Goal: Check status: Check status

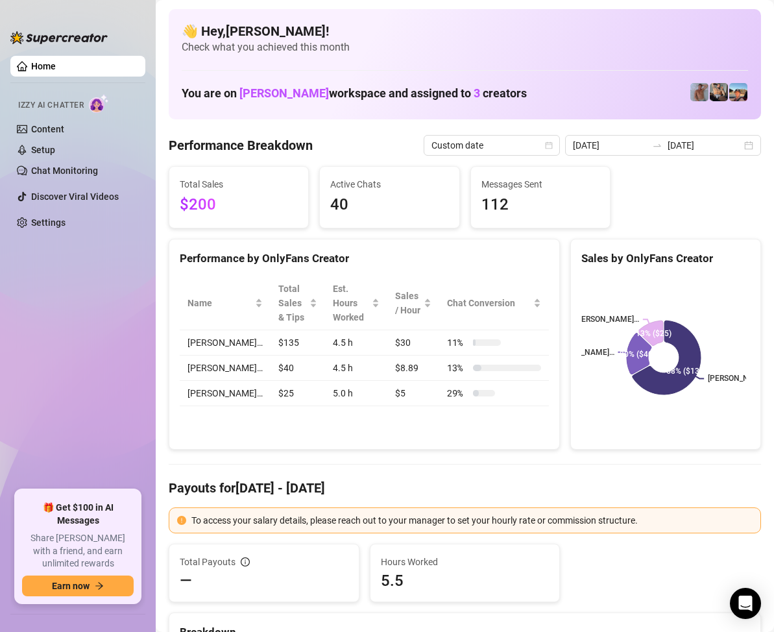
scroll to position [130, 0]
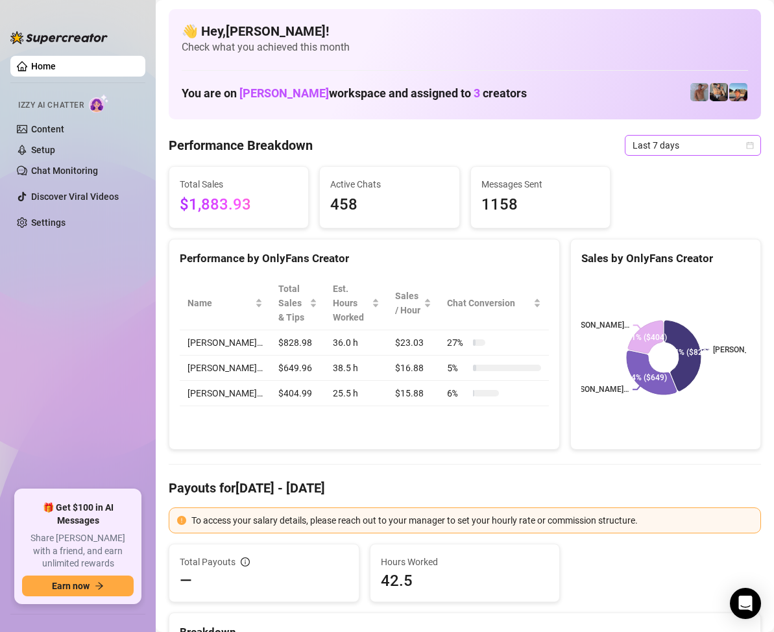
click at [744, 141] on div "Last 7 days" at bounding box center [692, 145] width 136 height 21
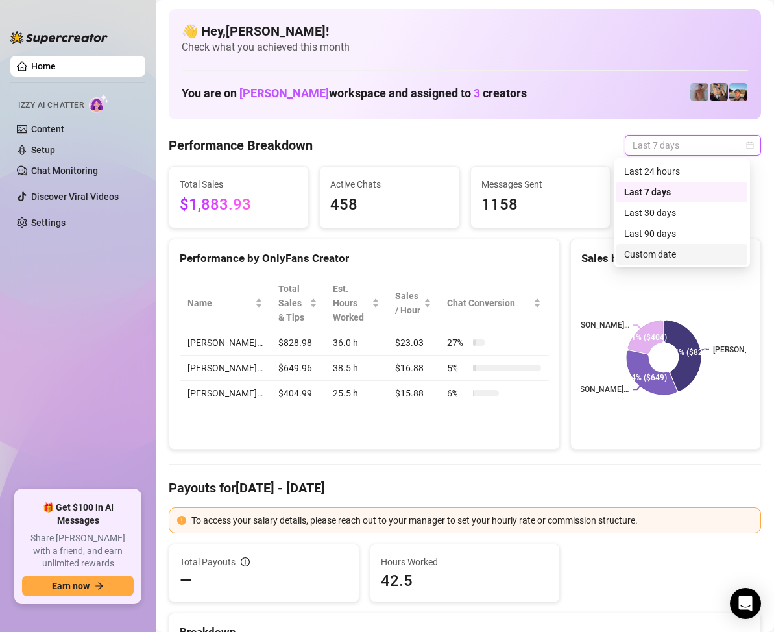
click at [672, 254] on div "Custom date" at bounding box center [681, 254] width 115 height 14
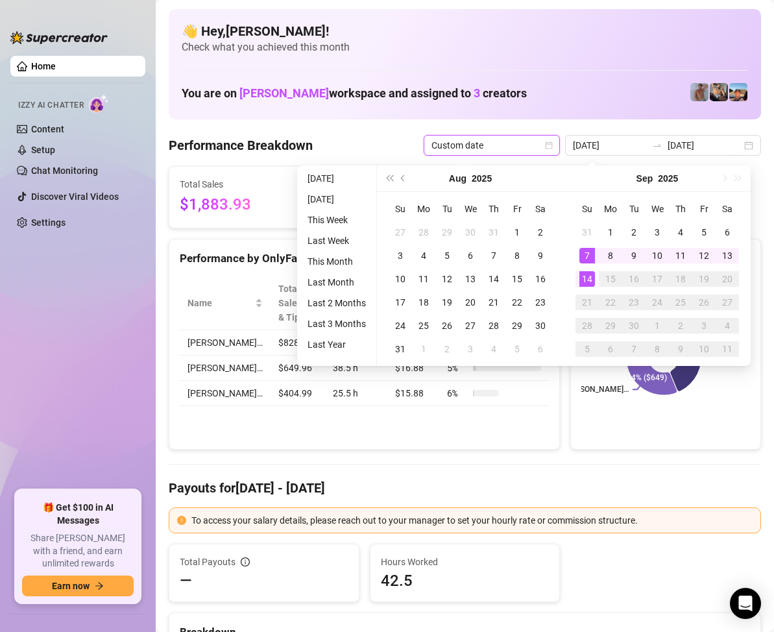
type input "[DATE]"
click at [589, 279] on div "14" at bounding box center [587, 279] width 16 height 16
click at [587, 278] on div "14" at bounding box center [587, 279] width 16 height 16
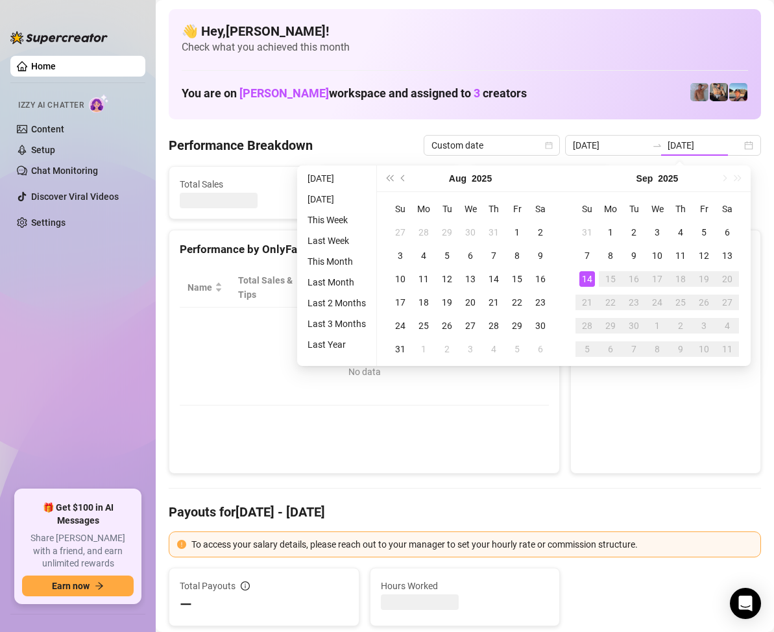
type input "[DATE]"
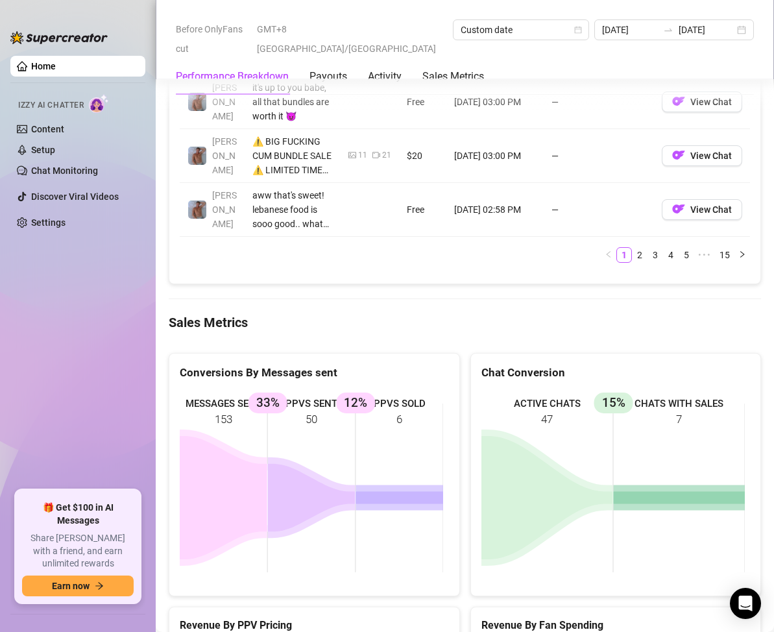
scroll to position [1621, 0]
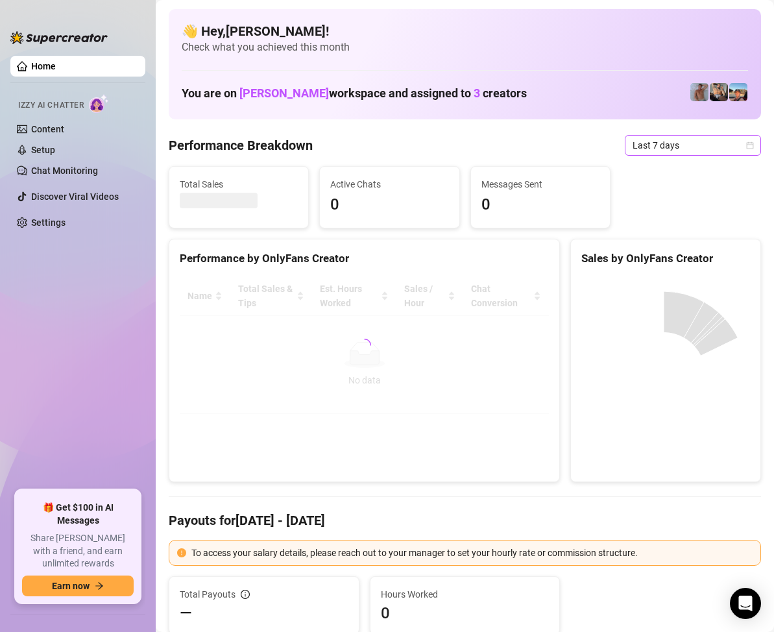
click at [746, 147] on icon "calendar" at bounding box center [749, 144] width 7 height 7
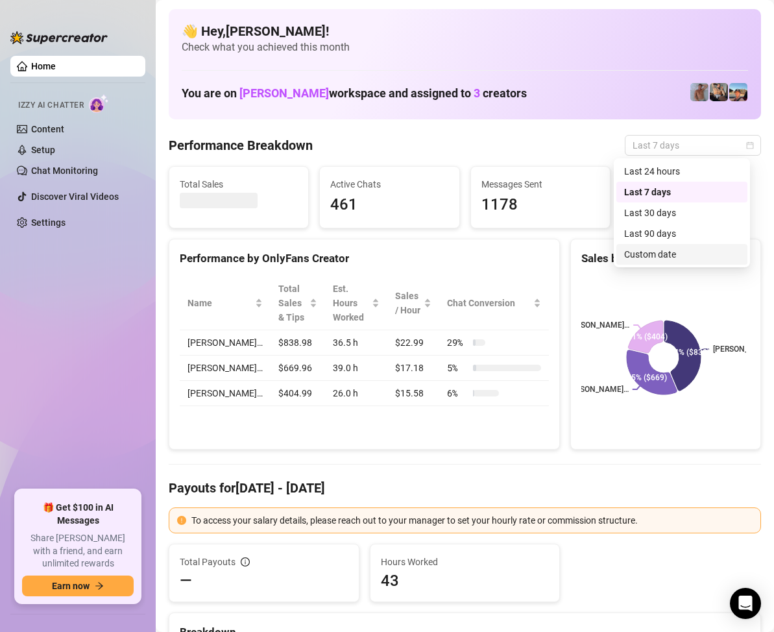
click at [663, 248] on div "Custom date" at bounding box center [681, 254] width 115 height 14
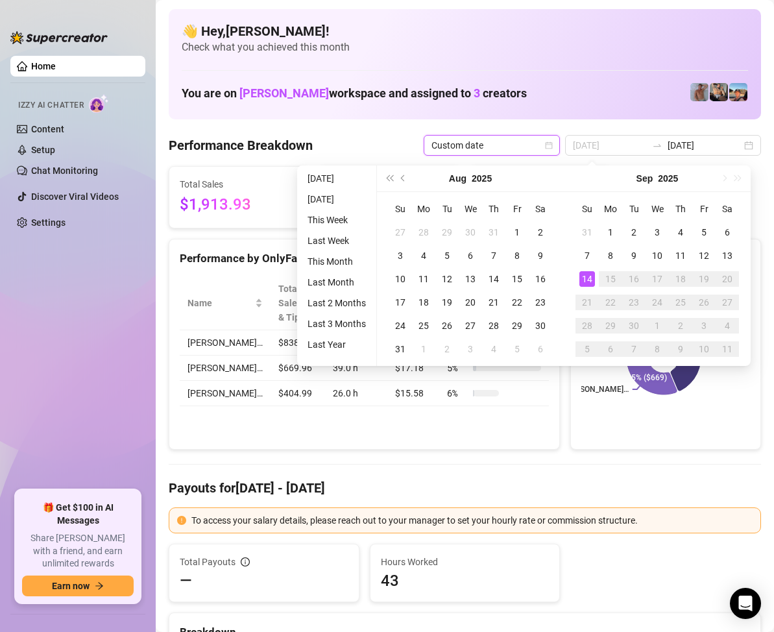
type input "[DATE]"
click at [584, 275] on div "14" at bounding box center [587, 279] width 16 height 16
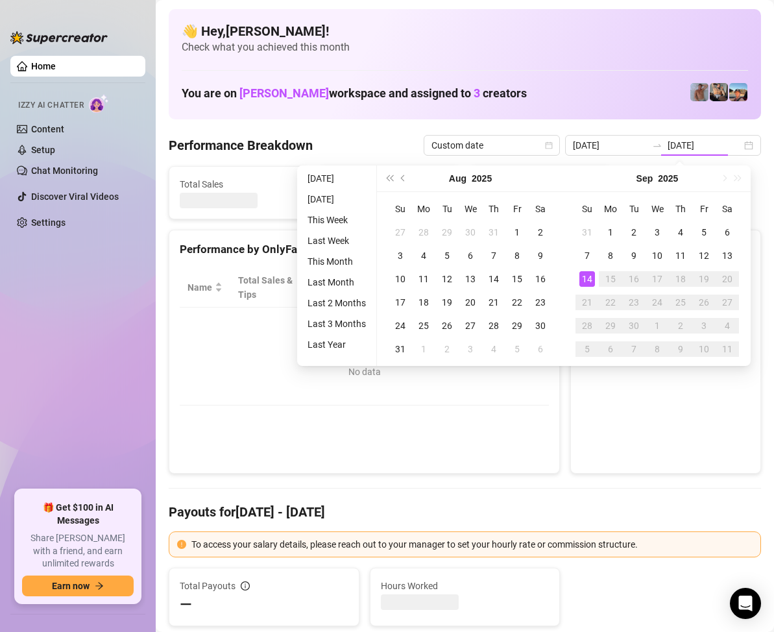
type input "[DATE]"
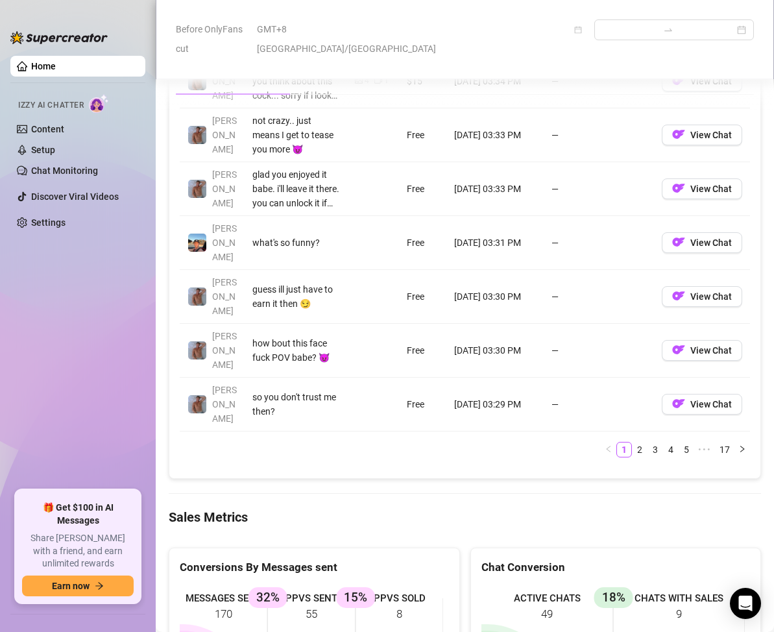
scroll to position [1621, 0]
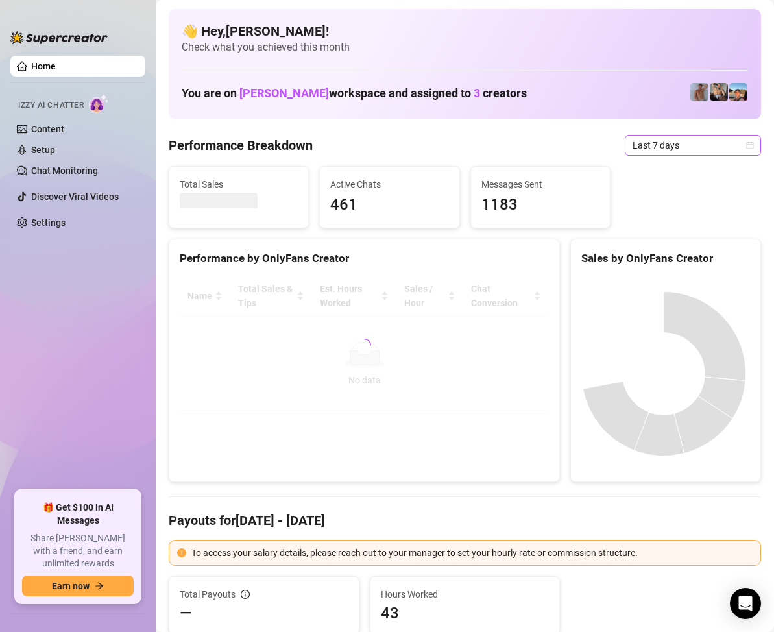
click at [746, 148] on icon "calendar" at bounding box center [750, 145] width 8 height 8
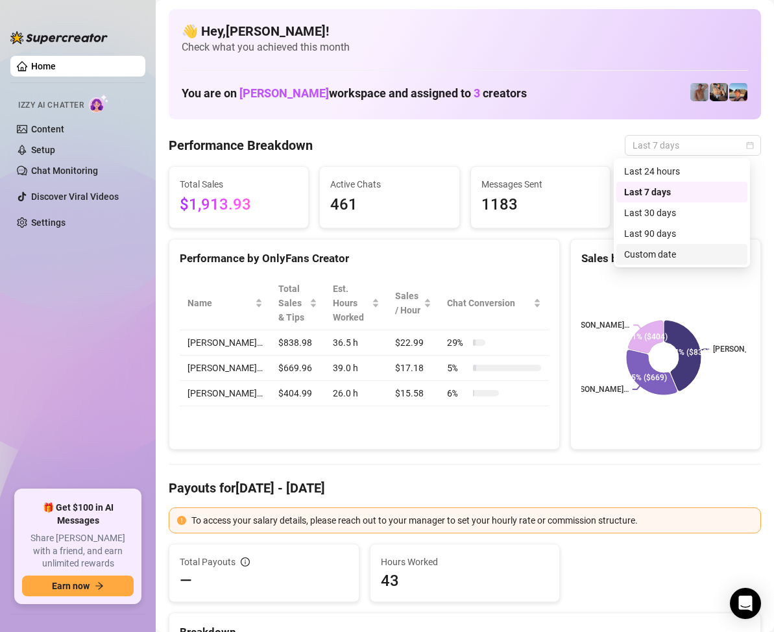
click at [659, 252] on div "Custom date" at bounding box center [681, 254] width 115 height 14
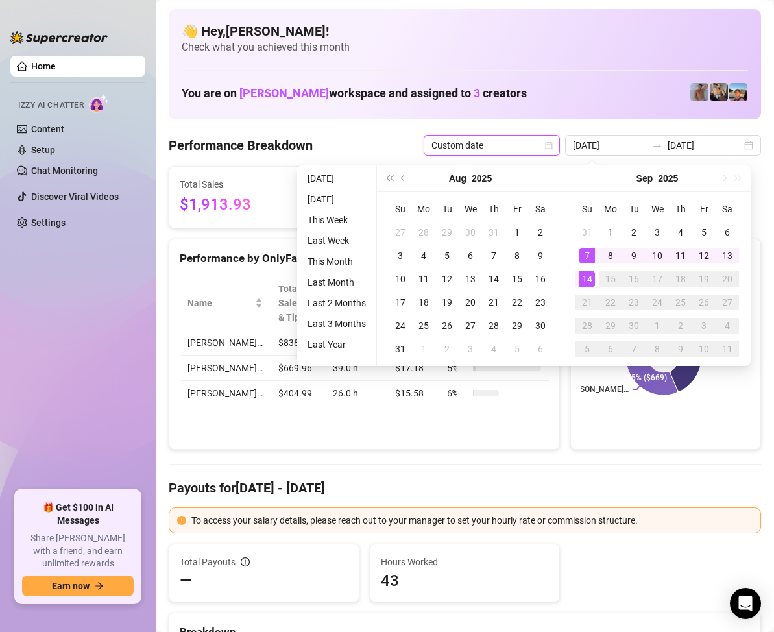
type input "[DATE]"
click at [591, 281] on div "14" at bounding box center [587, 279] width 16 height 16
click at [589, 279] on div "14" at bounding box center [587, 279] width 16 height 16
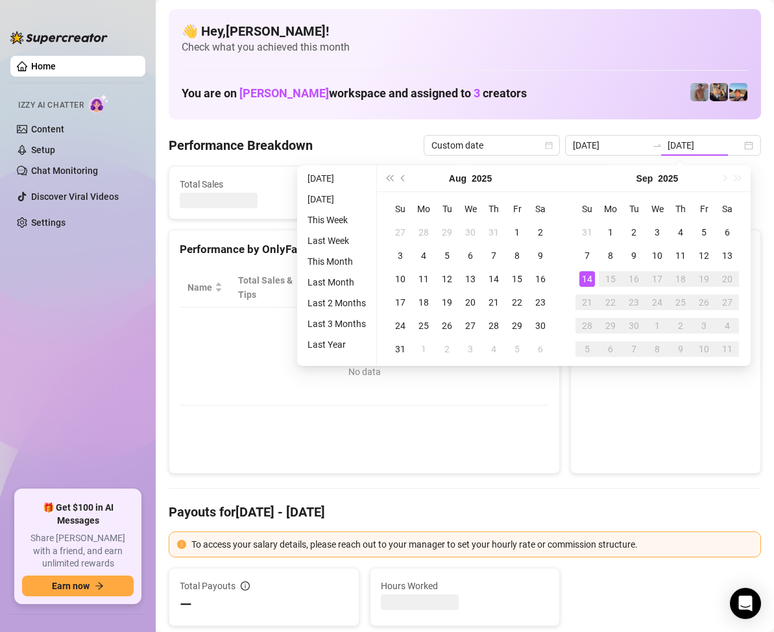
type input "[DATE]"
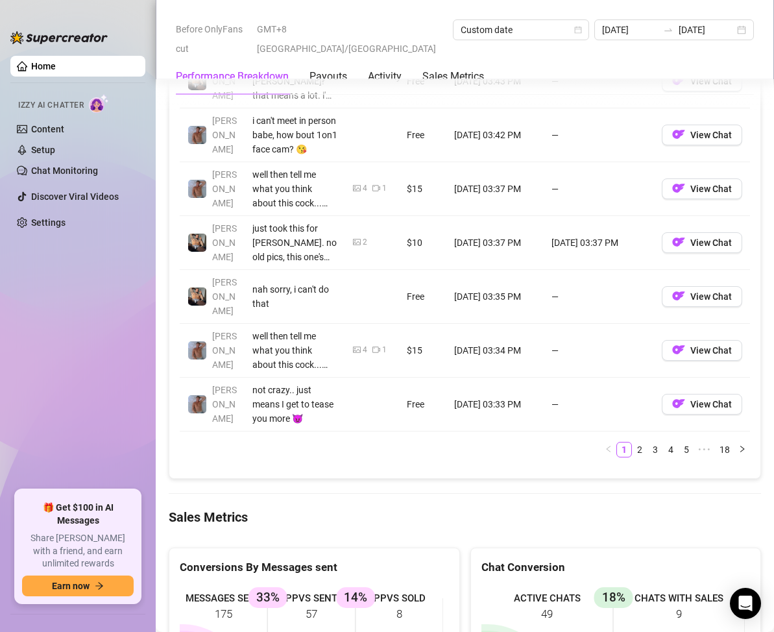
scroll to position [1686, 0]
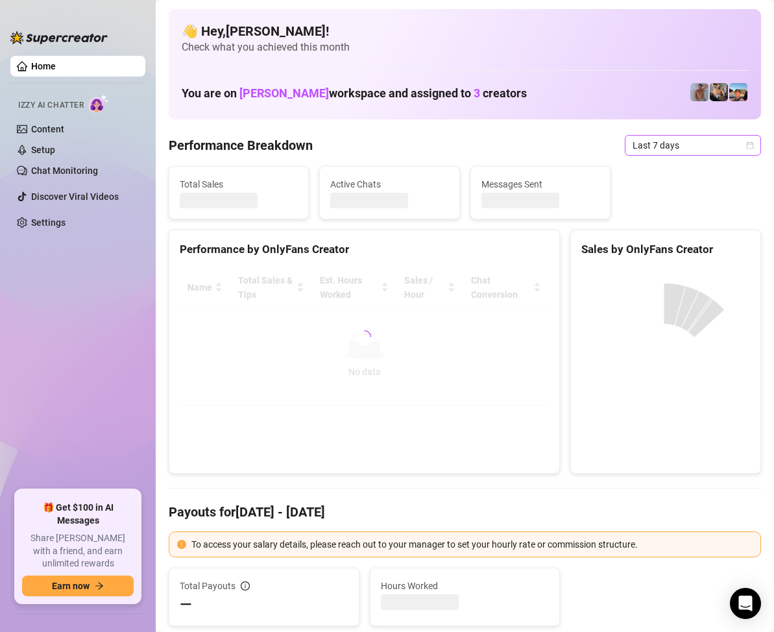
click at [746, 149] on icon "calendar" at bounding box center [749, 144] width 7 height 7
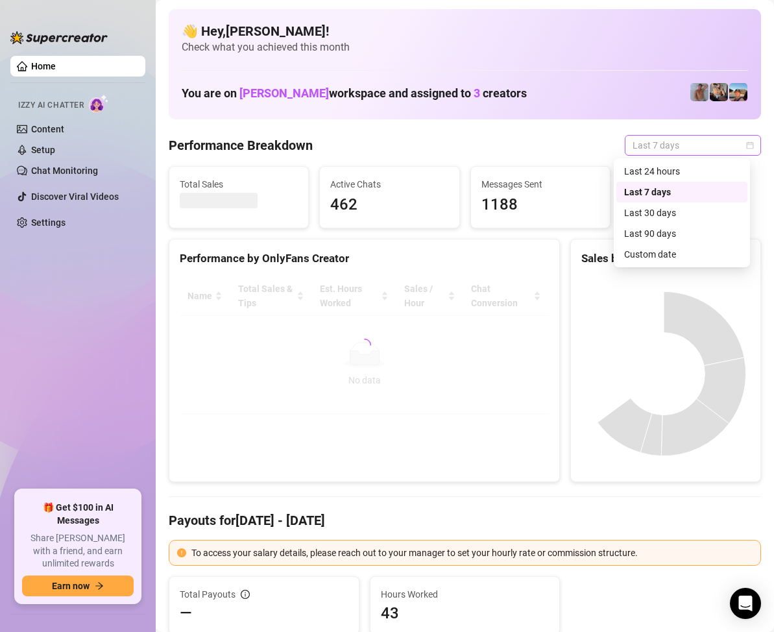
click at [746, 148] on icon "calendar" at bounding box center [750, 145] width 8 height 8
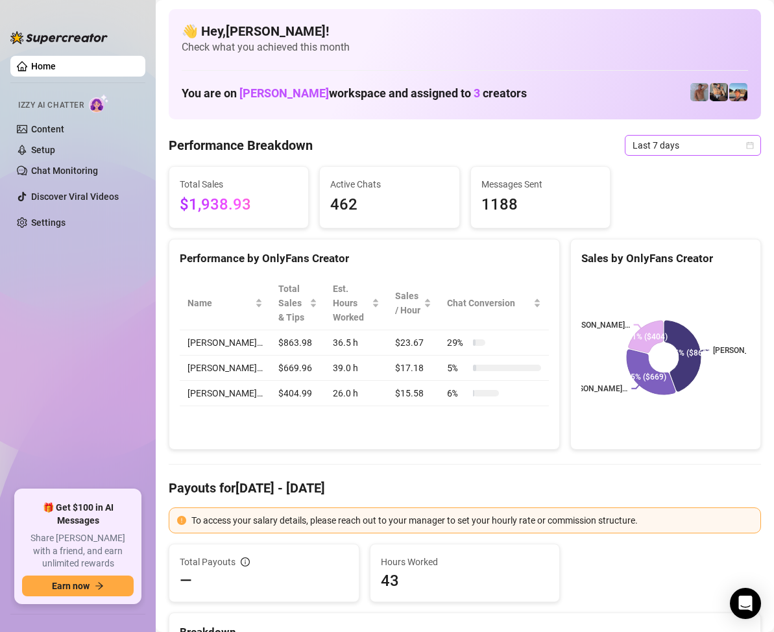
click at [746, 147] on icon "calendar" at bounding box center [750, 145] width 8 height 8
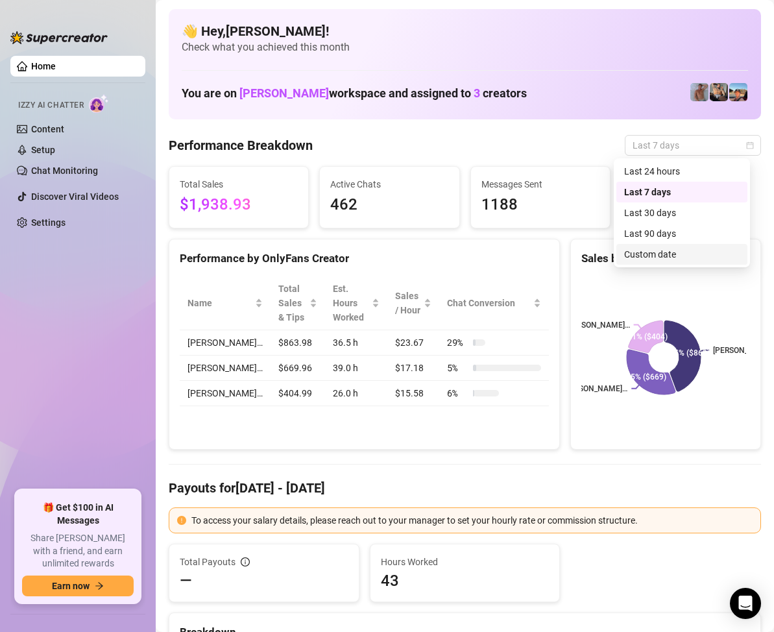
click at [666, 254] on div "Custom date" at bounding box center [681, 254] width 115 height 14
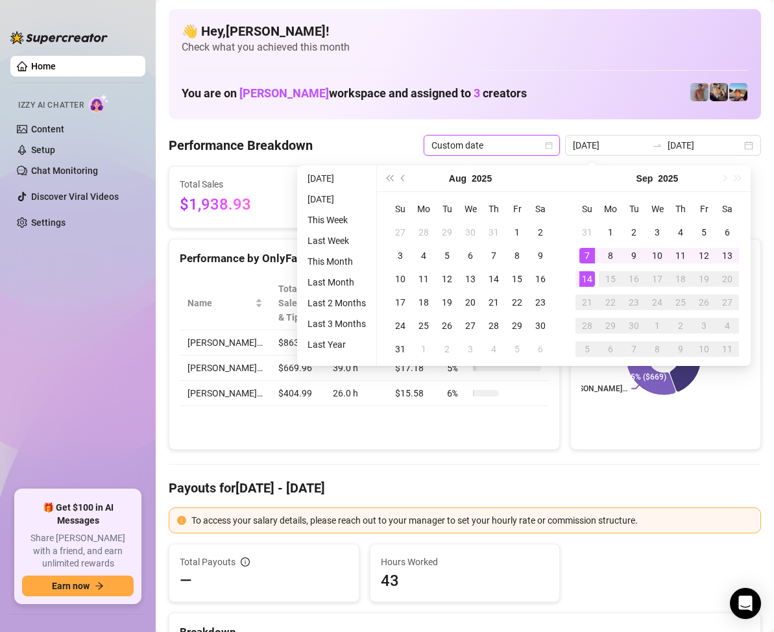
type input "[DATE]"
click at [591, 281] on div "14" at bounding box center [587, 279] width 16 height 16
click at [590, 278] on div "14" at bounding box center [587, 279] width 16 height 16
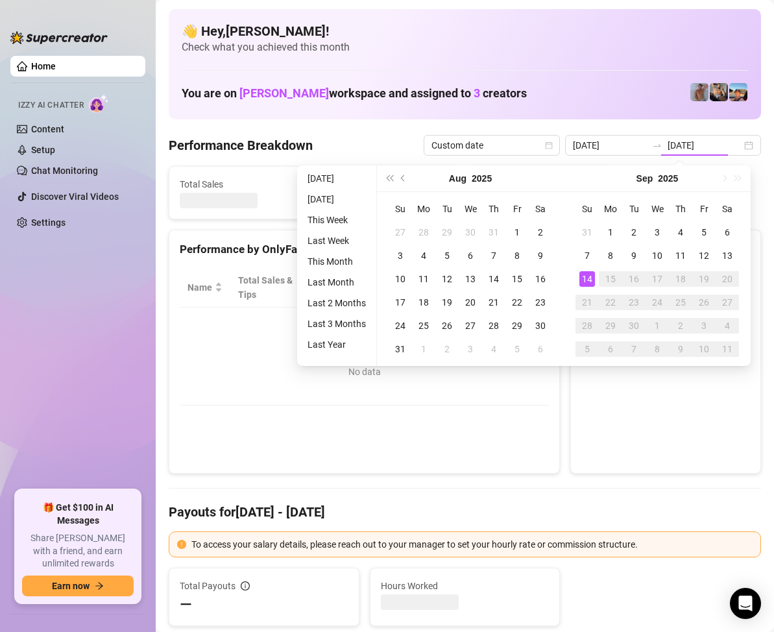
type input "[DATE]"
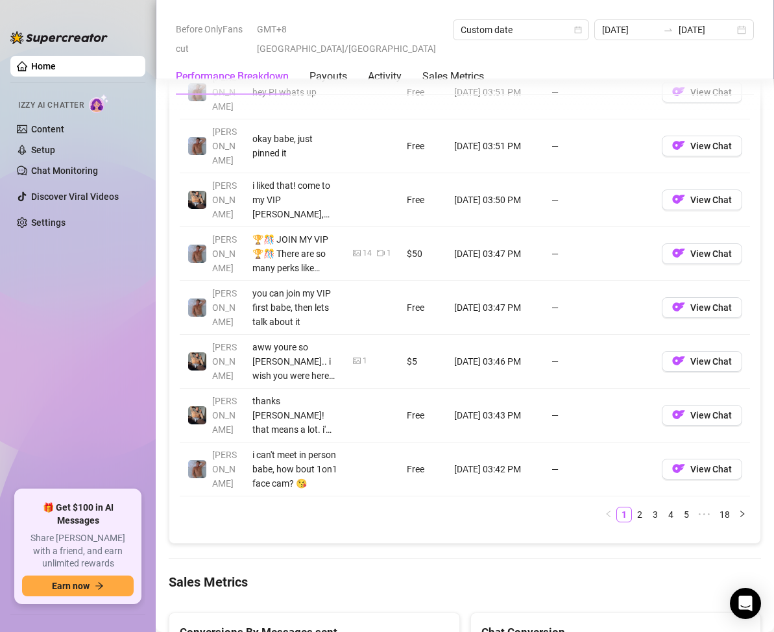
scroll to position [1621, 0]
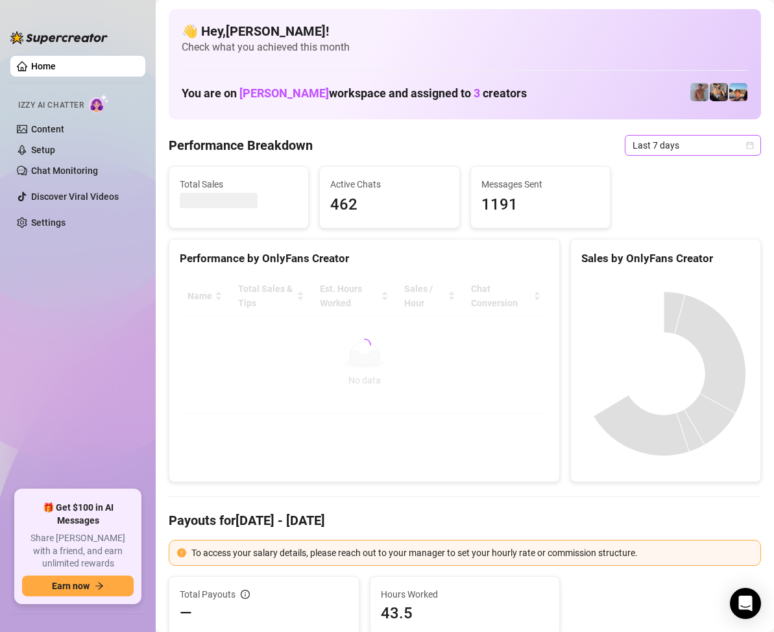
click at [746, 145] on icon "calendar" at bounding box center [750, 145] width 8 height 8
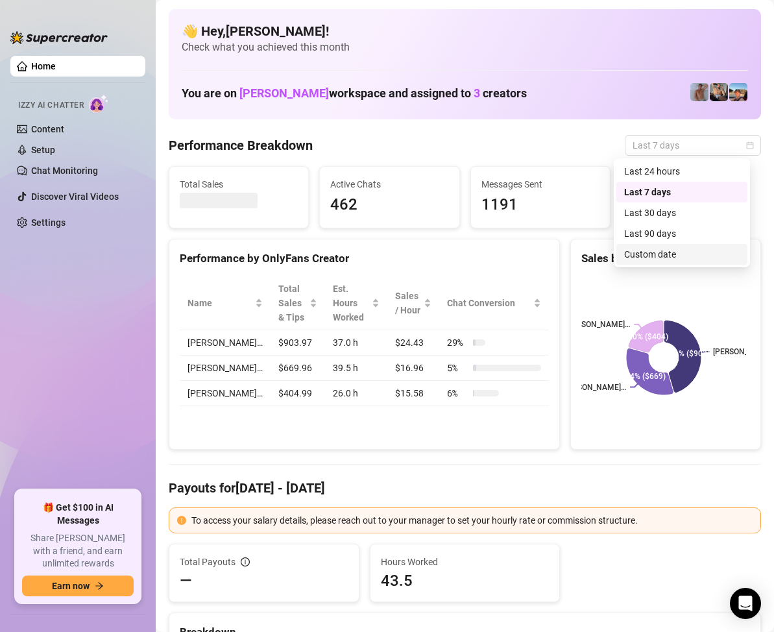
click at [665, 254] on div "Custom date" at bounding box center [681, 254] width 115 height 14
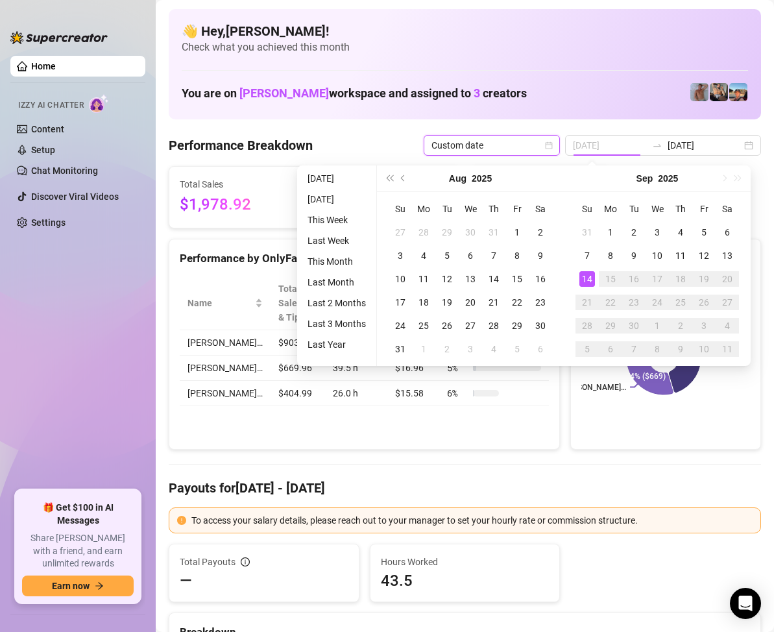
click at [586, 278] on div "14" at bounding box center [587, 279] width 16 height 16
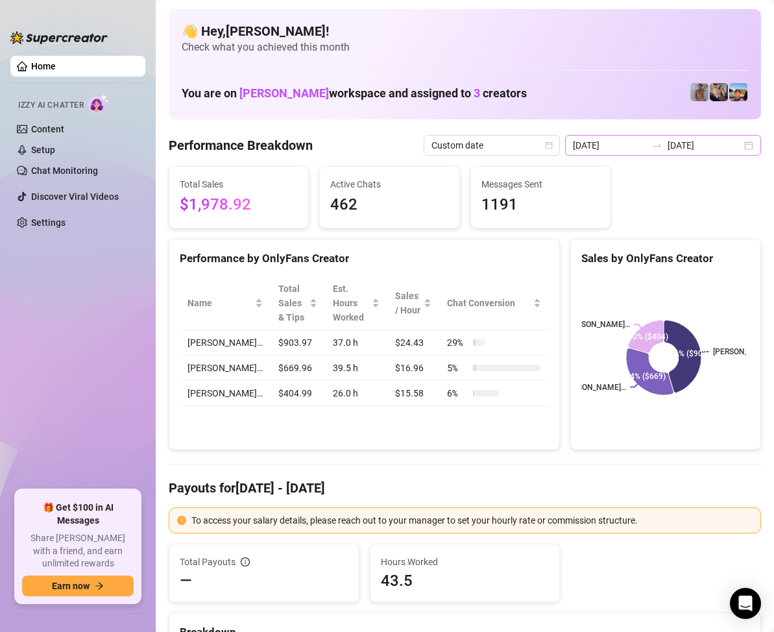
click at [737, 147] on div "[DATE] [DATE]" at bounding box center [663, 145] width 196 height 21
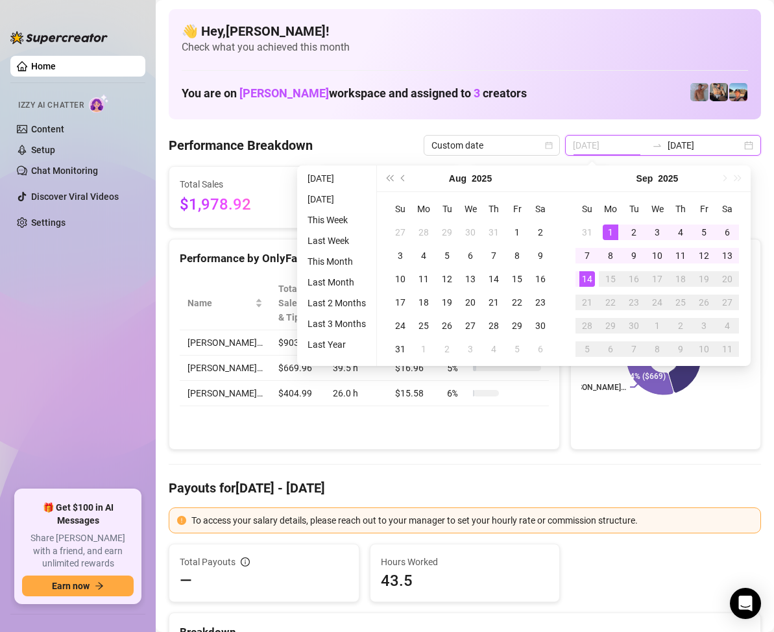
type input "[DATE]"
click at [580, 274] on div "14" at bounding box center [587, 279] width 16 height 16
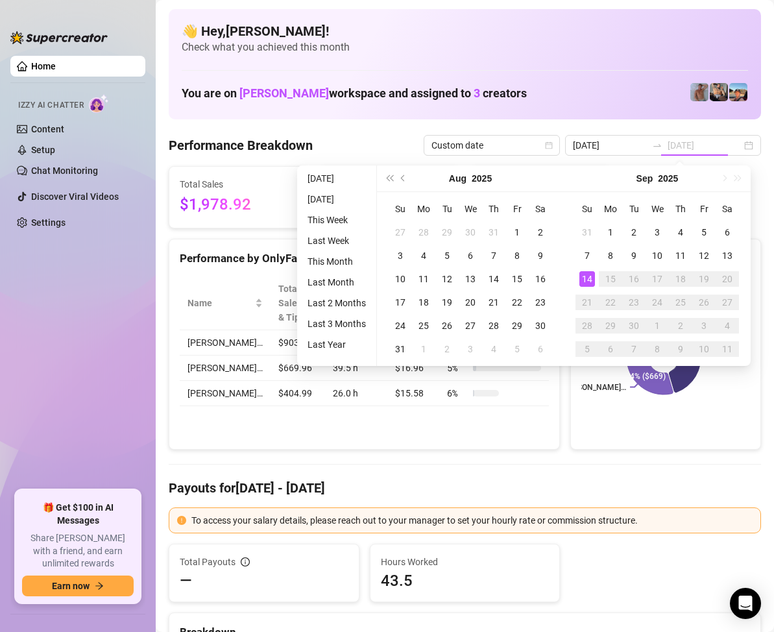
click at [584, 275] on div "14" at bounding box center [587, 279] width 16 height 16
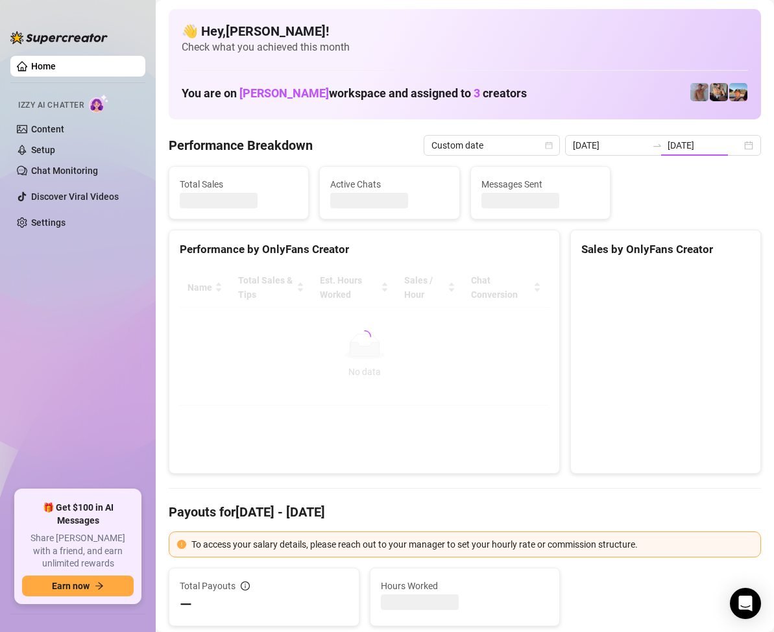
type input "[DATE]"
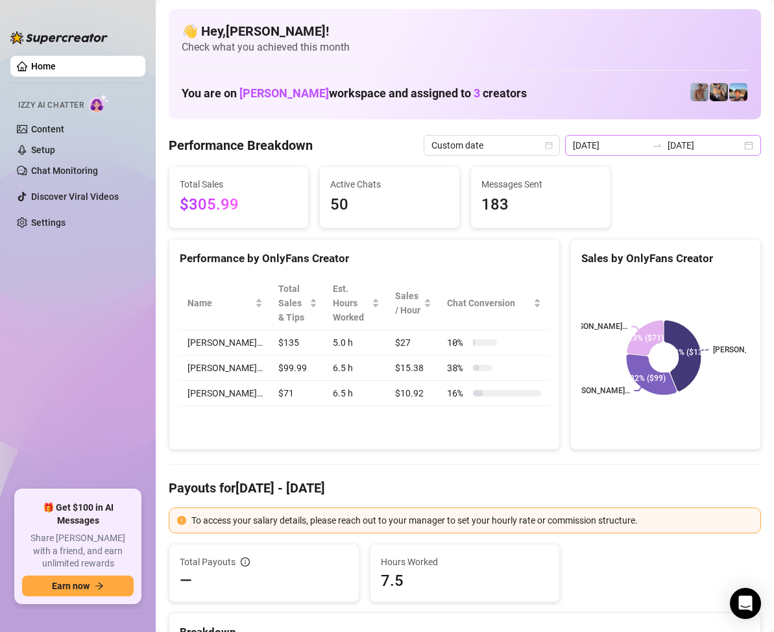
click at [737, 150] on div "[DATE] [DATE]" at bounding box center [663, 145] width 196 height 21
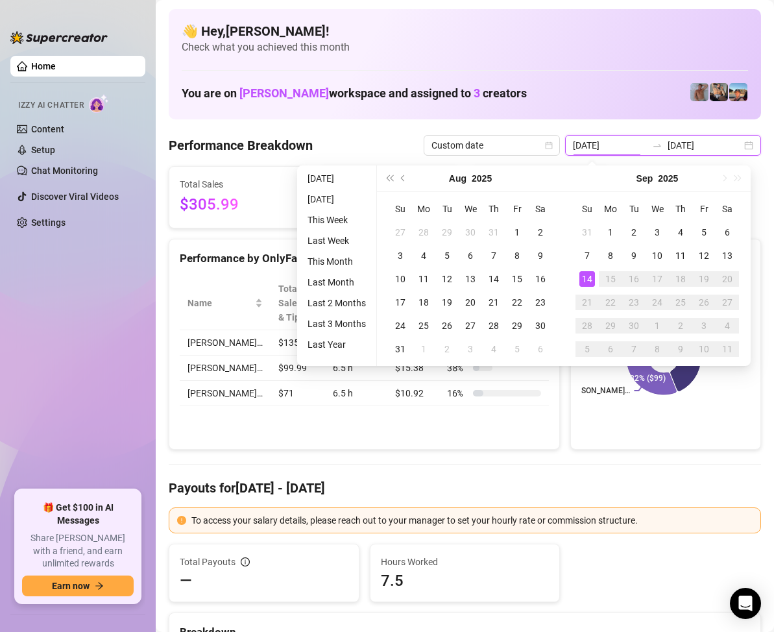
type input "[DATE]"
click at [593, 281] on div "14" at bounding box center [587, 279] width 16 height 16
click at [592, 281] on div "14" at bounding box center [587, 279] width 16 height 16
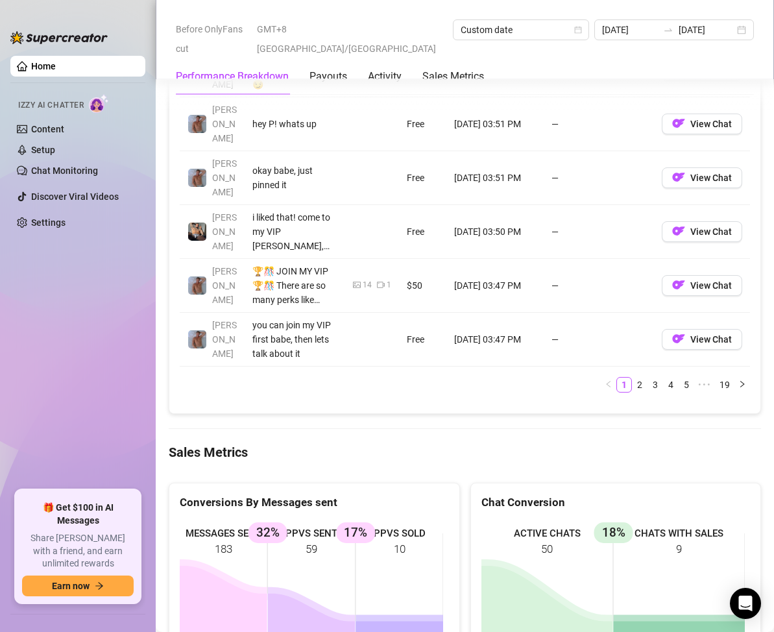
scroll to position [1686, 0]
